Goal: Transaction & Acquisition: Purchase product/service

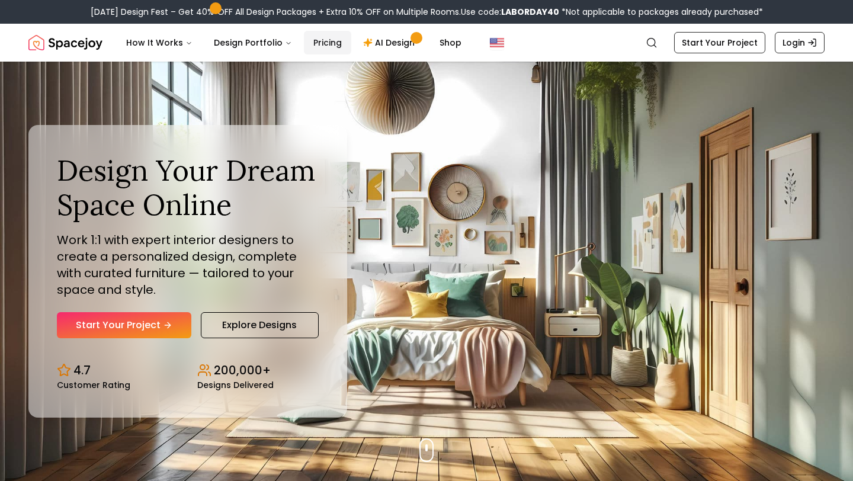
click at [335, 50] on link "Pricing" at bounding box center [327, 43] width 47 height 24
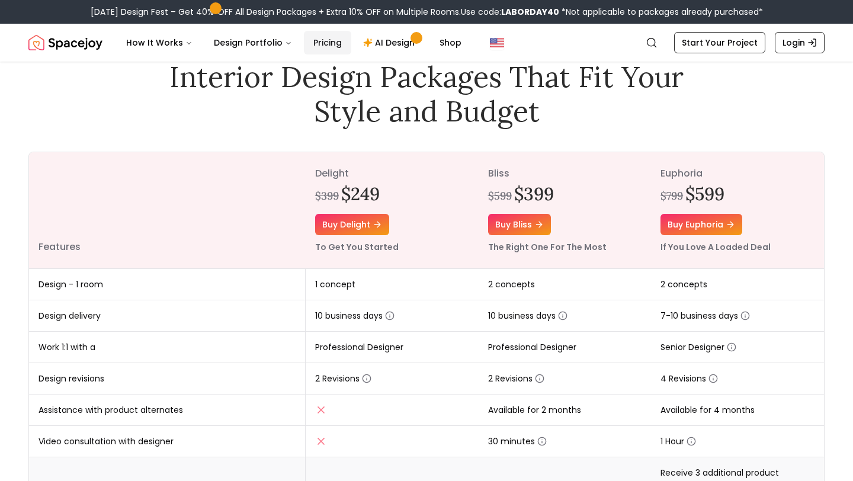
scroll to position [59, 0]
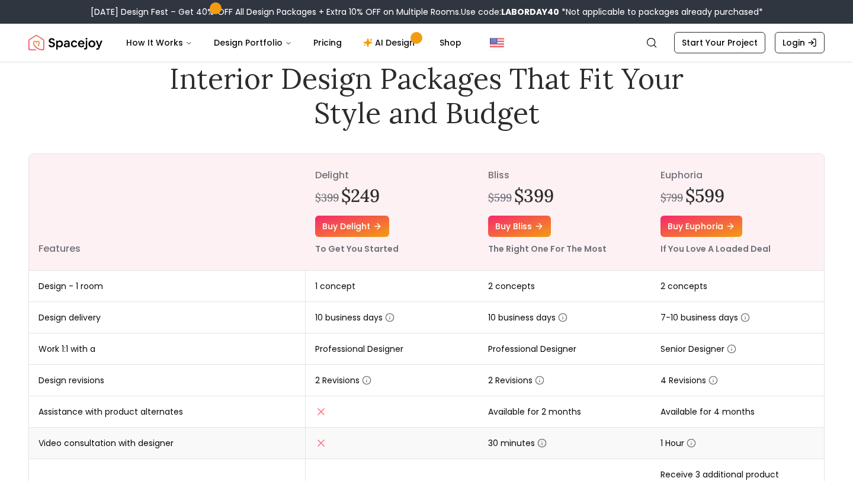
click at [544, 445] on icon "button" at bounding box center [542, 443] width 9 height 9
click at [399, 50] on link "AI Design" at bounding box center [391, 43] width 74 height 24
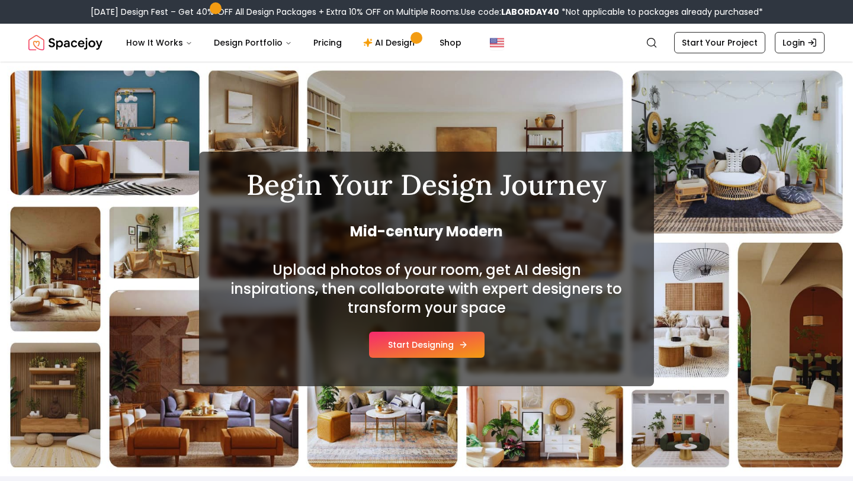
click at [441, 347] on button "Start Designing" at bounding box center [427, 345] width 116 height 26
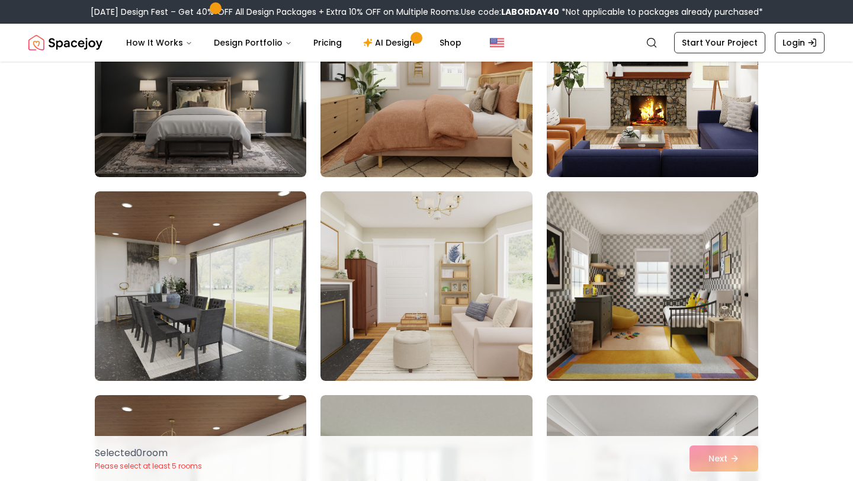
scroll to position [175, 0]
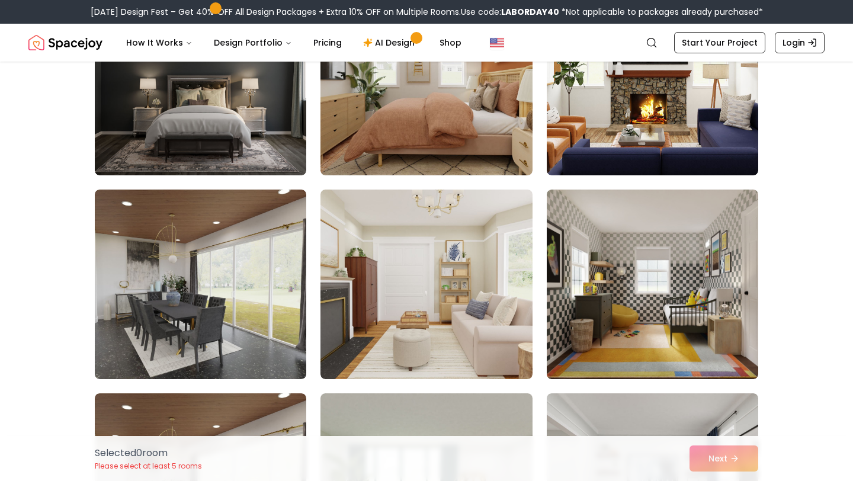
click at [441, 347] on img at bounding box center [427, 285] width 212 height 190
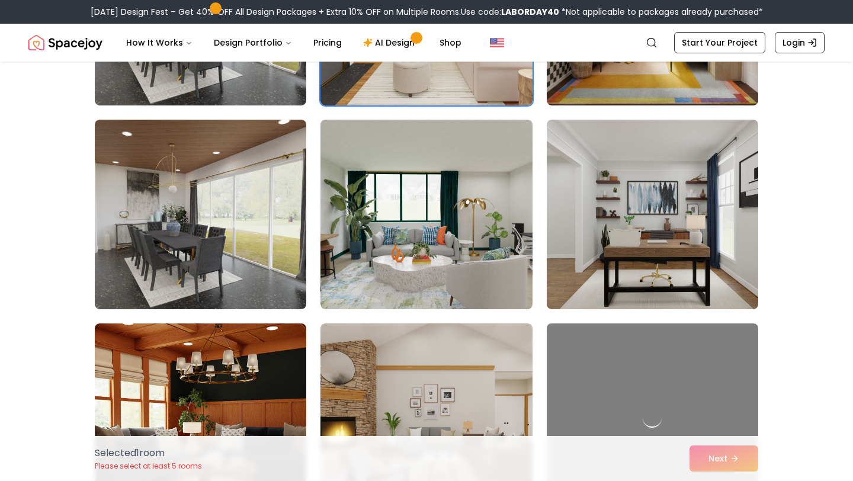
scroll to position [453, 0]
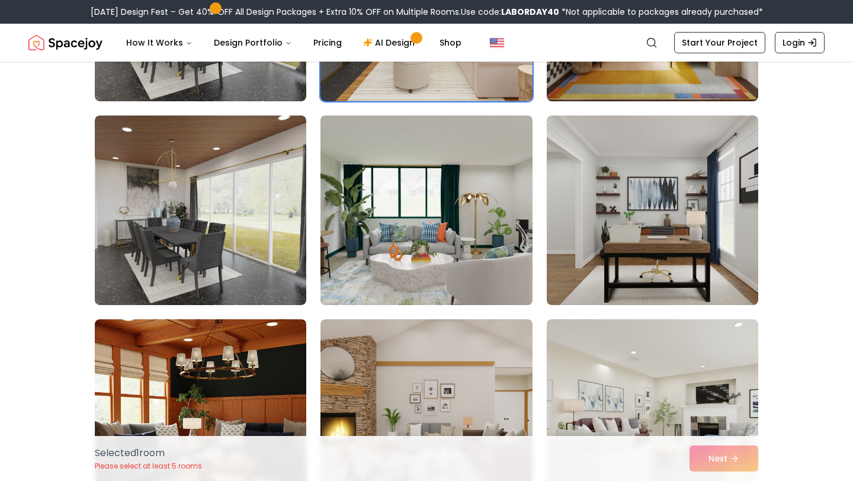
click at [362, 278] on img at bounding box center [426, 210] width 222 height 199
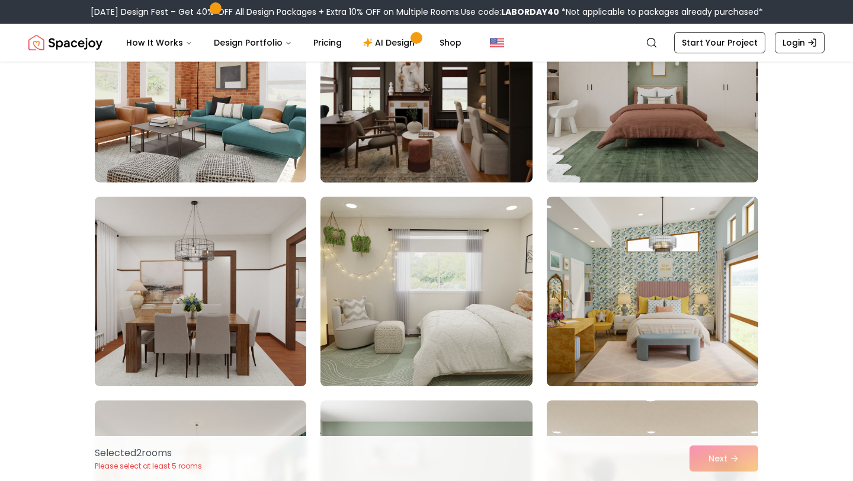
scroll to position [1609, 0]
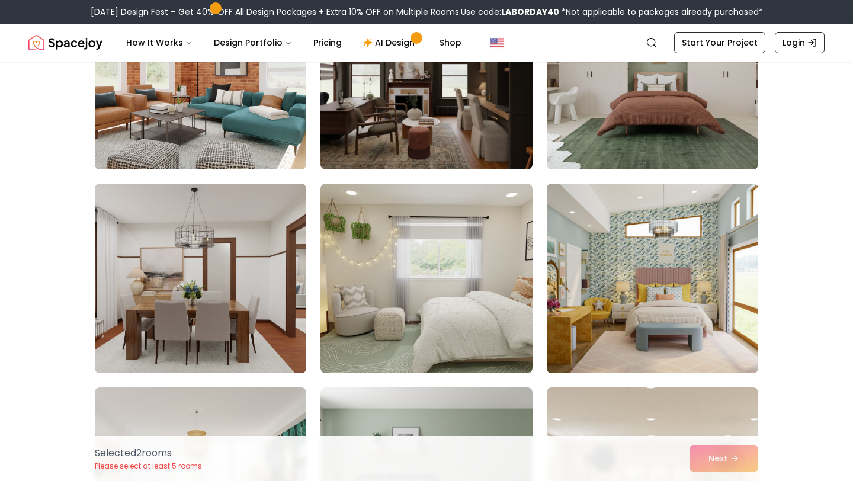
click at [611, 318] on img at bounding box center [653, 278] width 222 height 199
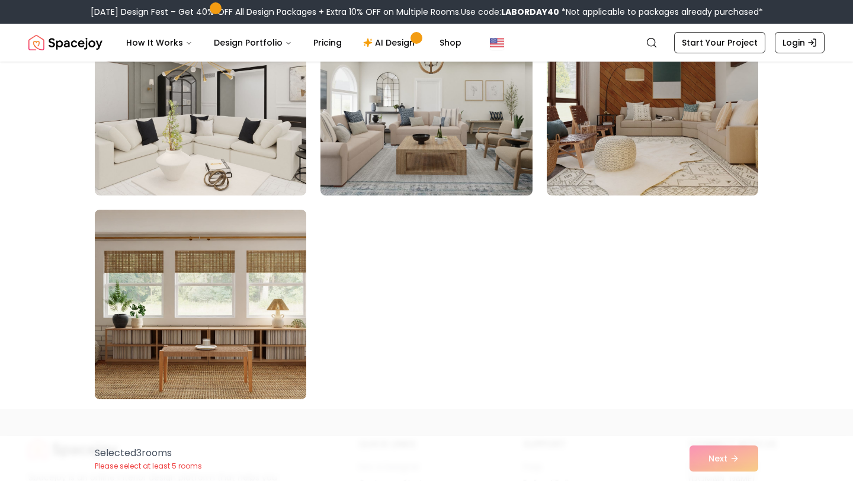
scroll to position [6681, 0]
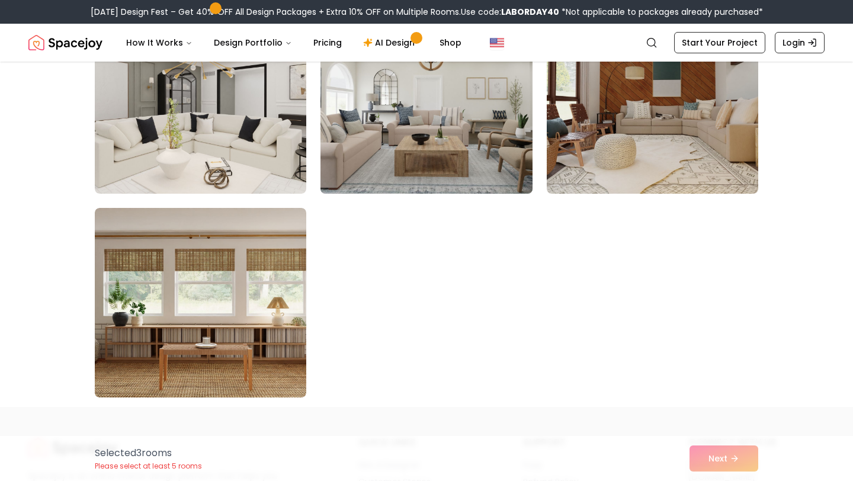
click at [449, 147] on img at bounding box center [426, 98] width 222 height 199
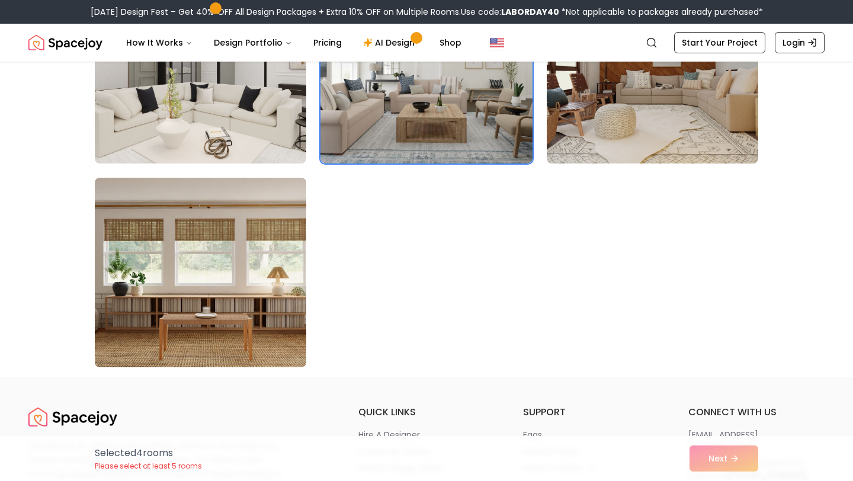
scroll to position [6714, 0]
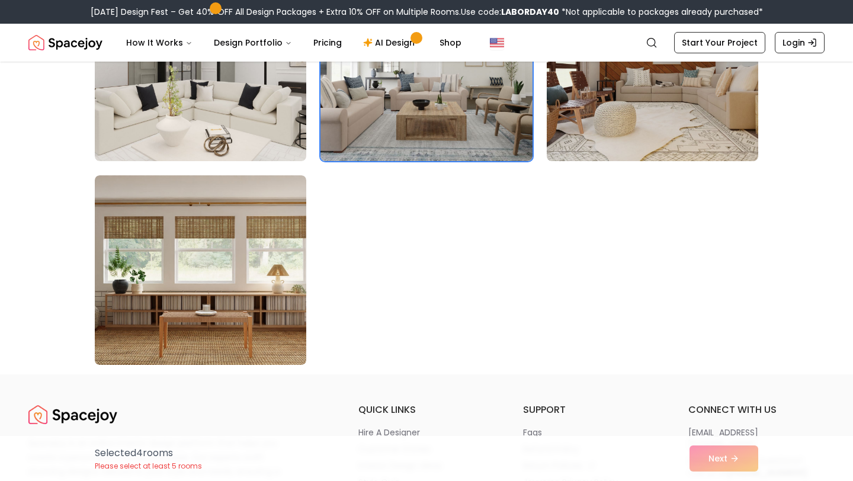
click at [711, 452] on div "Selected 4 room s Please select at least 5 rooms Next" at bounding box center [426, 458] width 683 height 45
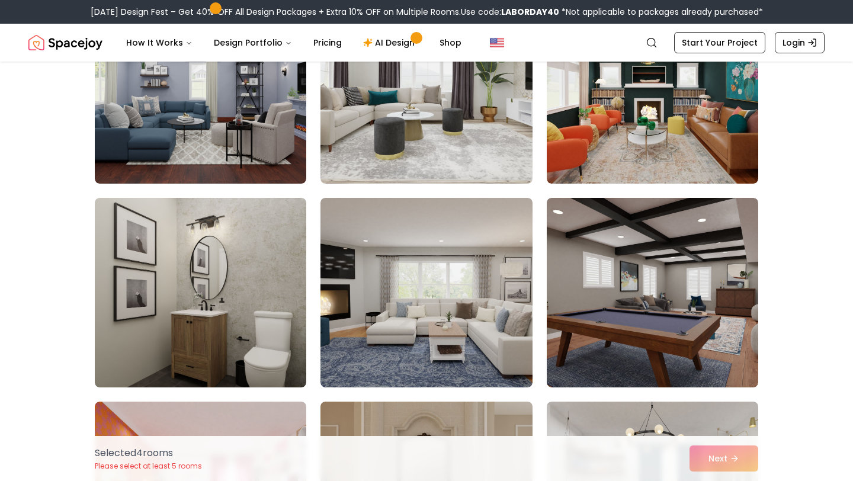
scroll to position [5630, 0]
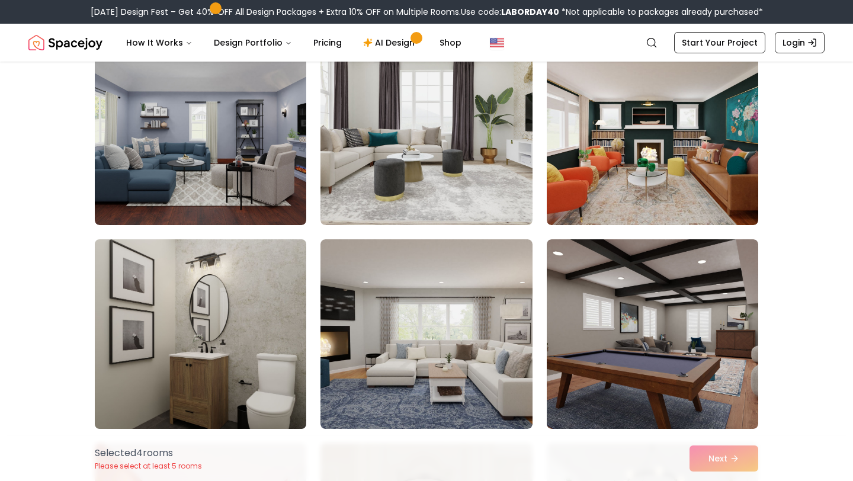
click at [257, 313] on img at bounding box center [200, 334] width 222 height 199
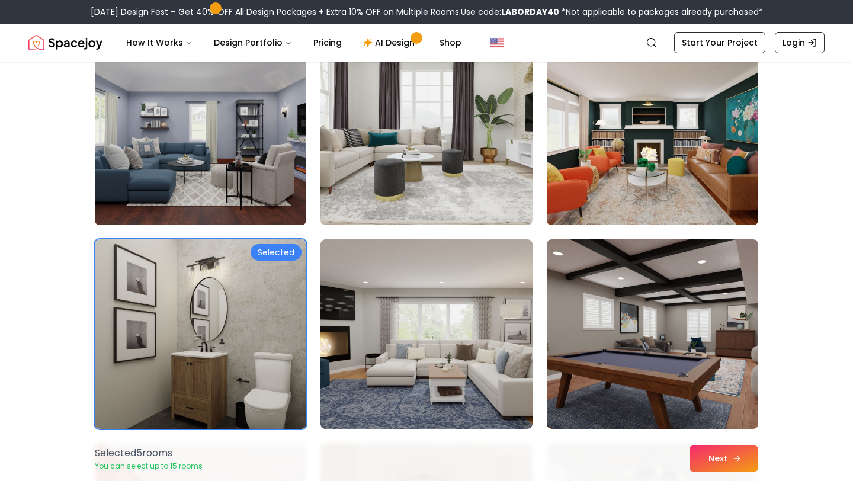
click at [708, 465] on button "Next" at bounding box center [724, 459] width 69 height 26
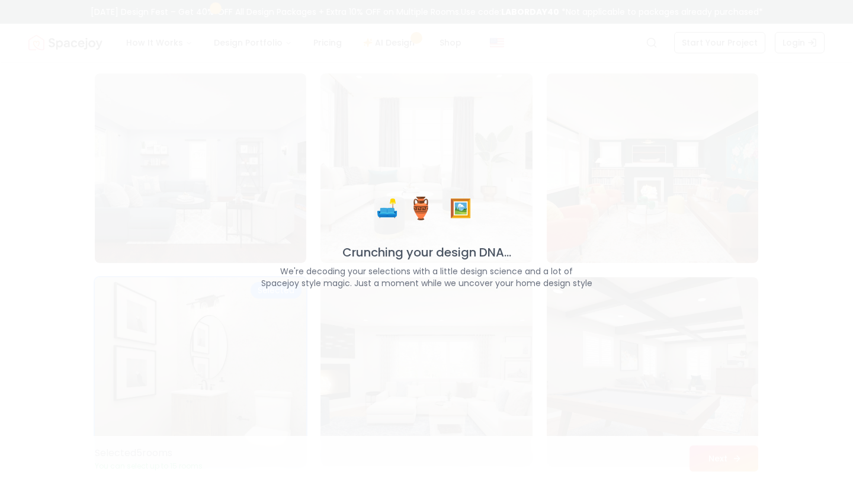
scroll to position [5668, 0]
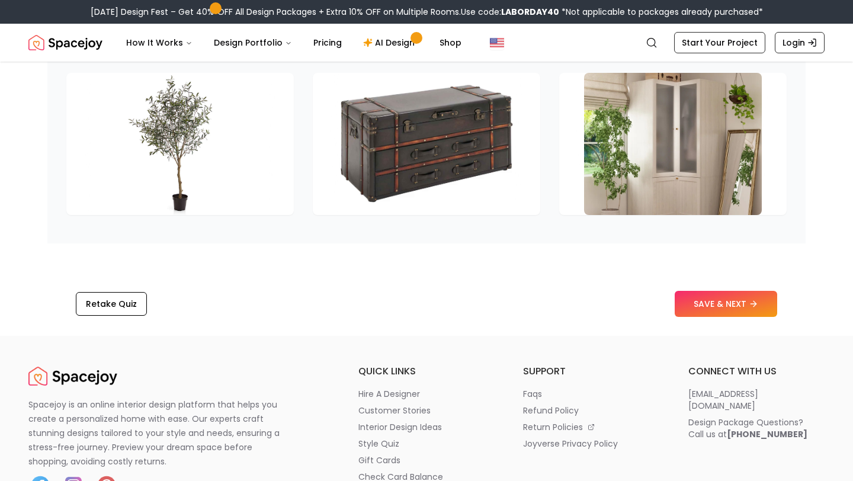
scroll to position [1814, 0]
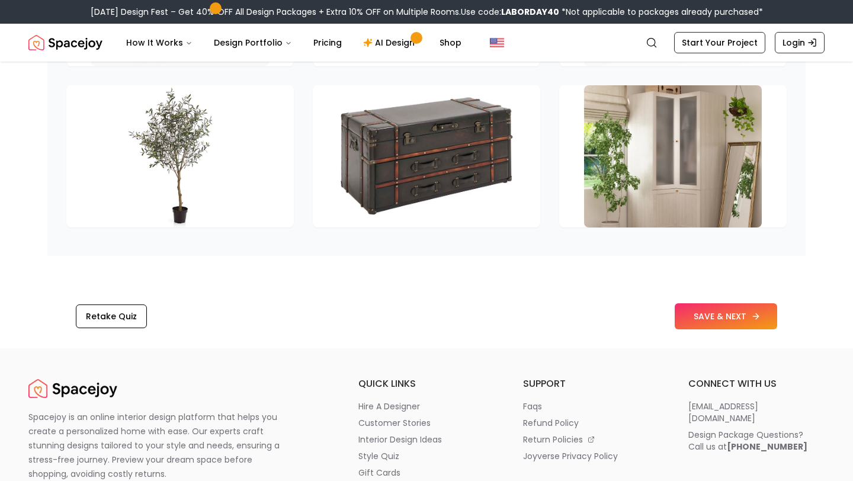
click at [731, 327] on button "SAVE & NEXT" at bounding box center [726, 316] width 103 height 26
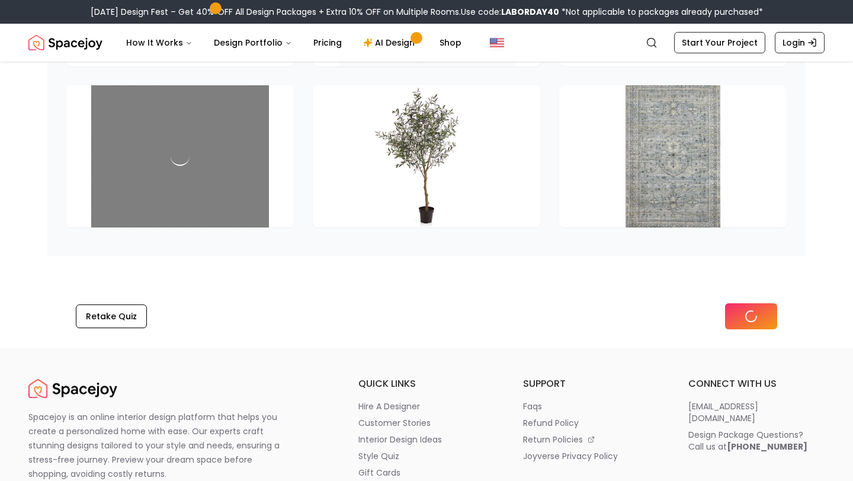
scroll to position [1652, 0]
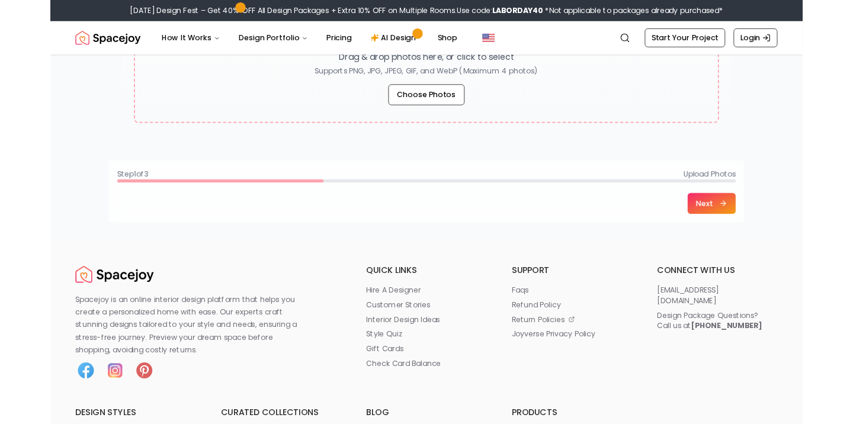
scroll to position [357, 0]
